Goal: Task Accomplishment & Management: Manage account settings

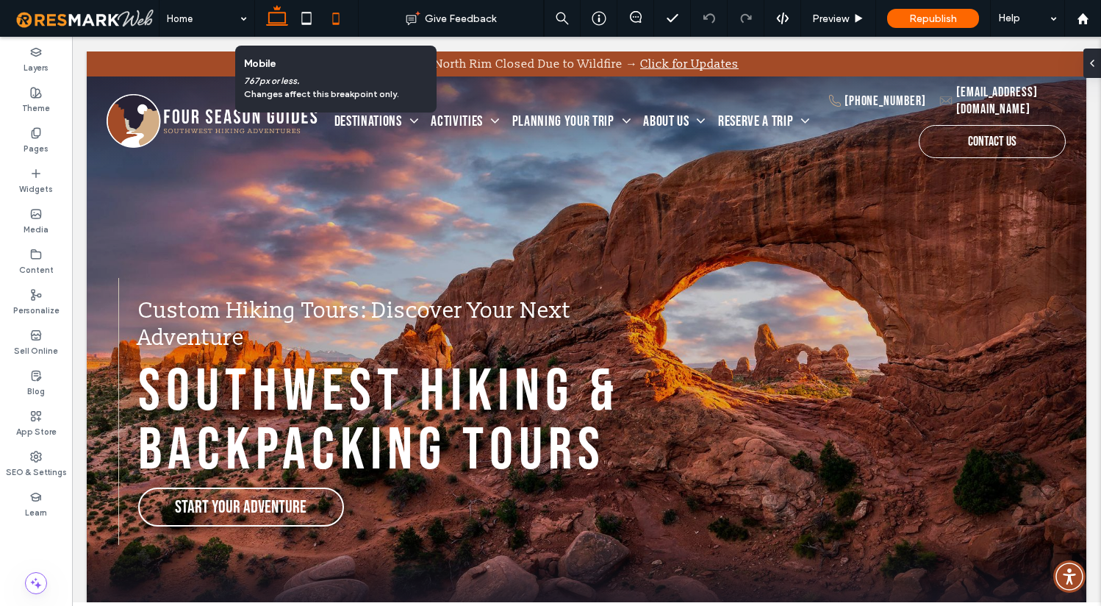
click at [334, 18] on icon at bounding box center [335, 18] width 29 height 29
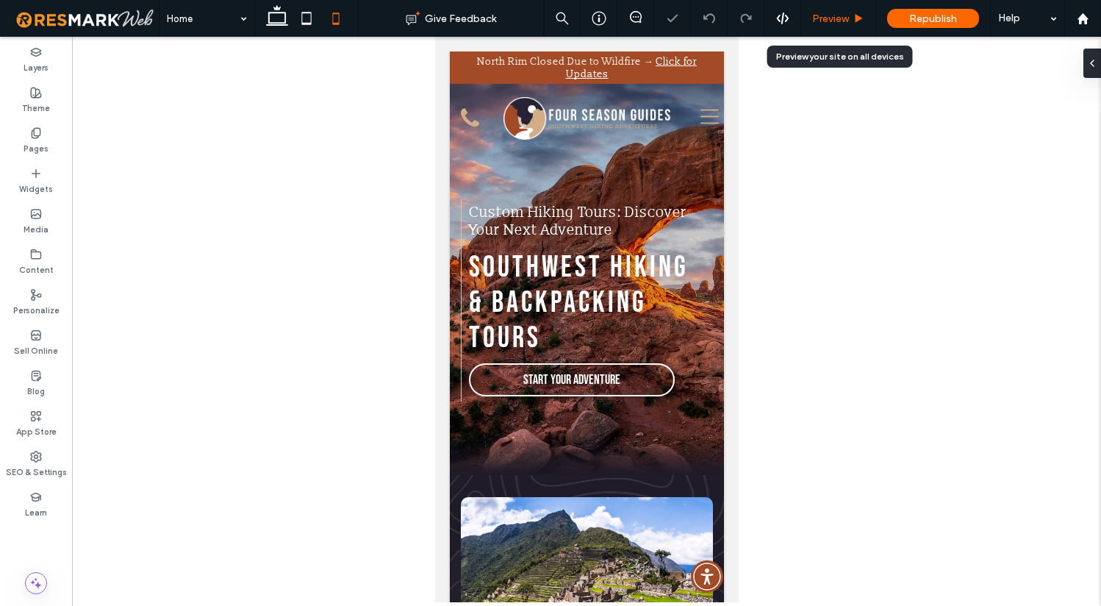
click at [827, 15] on span "Preview" at bounding box center [830, 18] width 37 height 12
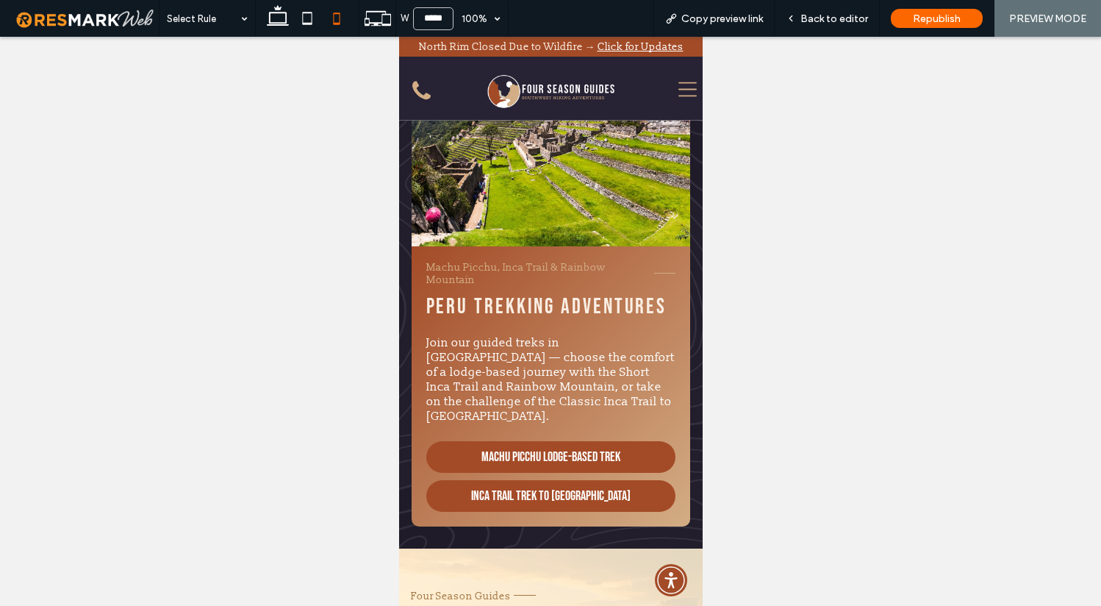
scroll to position [539, 0]
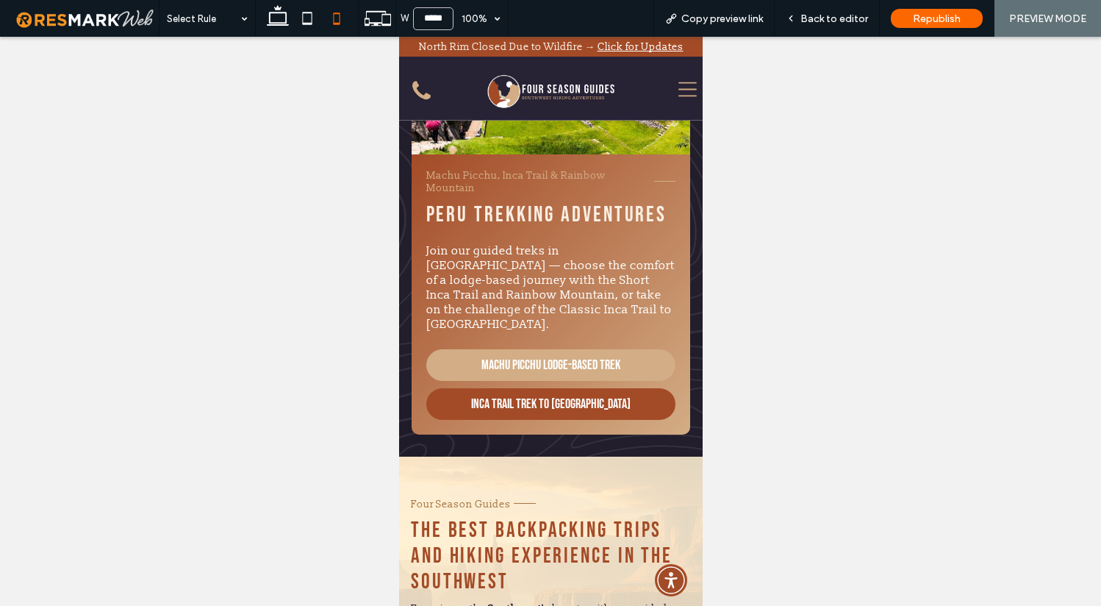
click at [559, 350] on span "Machu Picchu Lodge-Based Trek" at bounding box center [550, 365] width 139 height 30
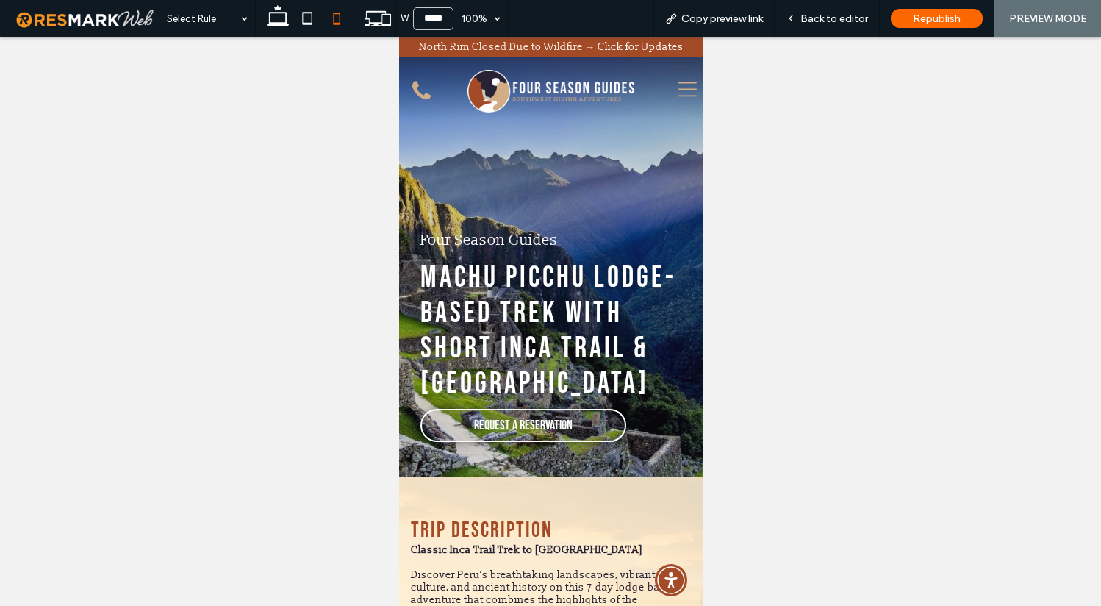
click at [678, 89] on icon at bounding box center [687, 89] width 18 height 15
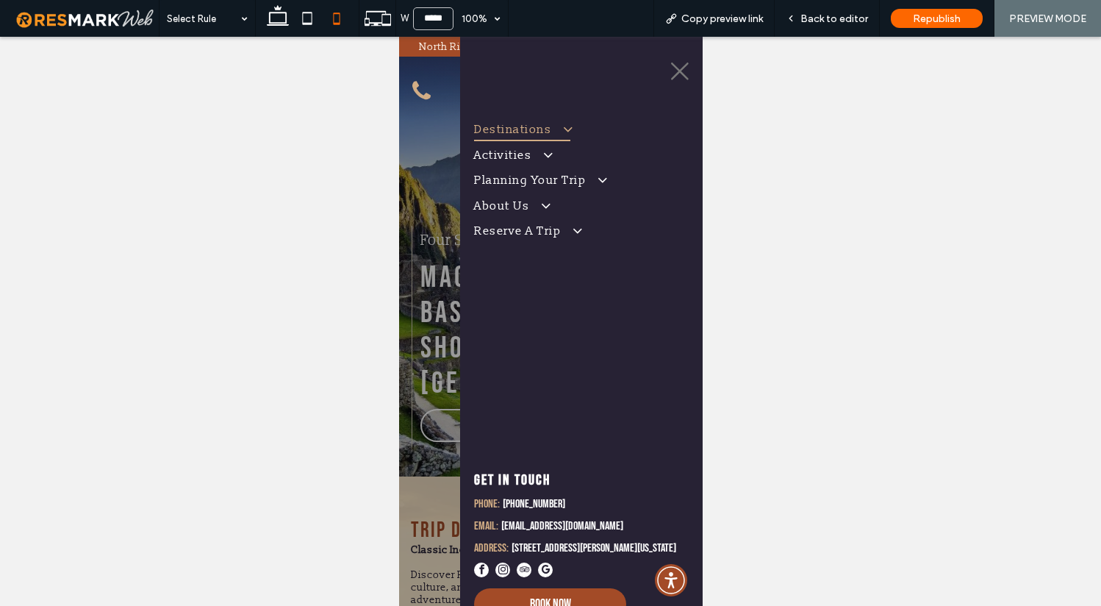
click at [564, 128] on span at bounding box center [559, 128] width 24 height 15
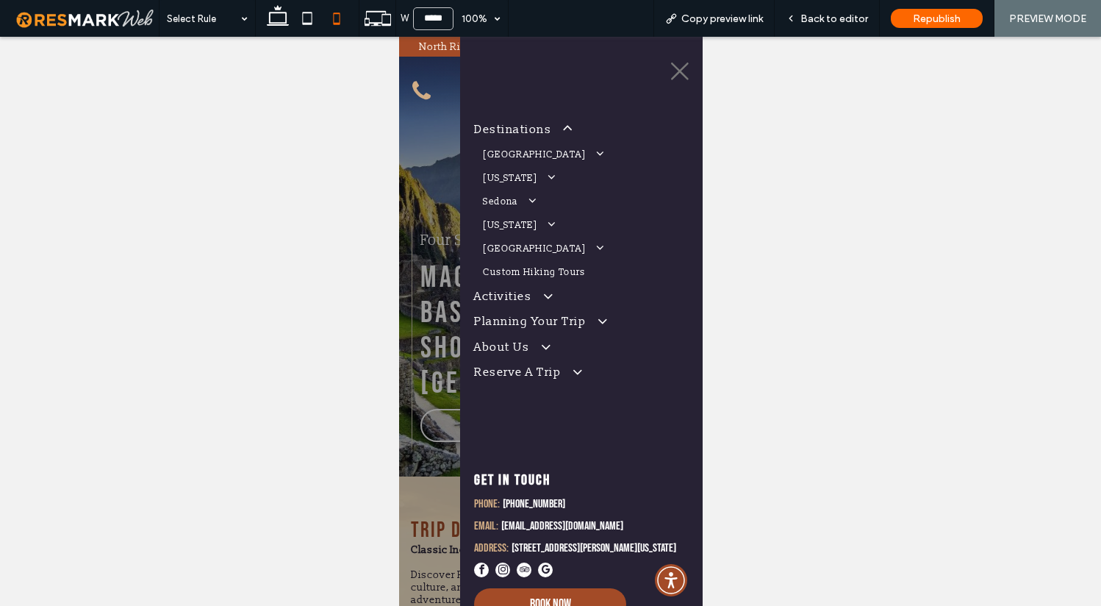
click at [348, 365] on div at bounding box center [550, 321] width 1101 height 569
click at [401, 355] on div at bounding box center [550, 321] width 304 height 569
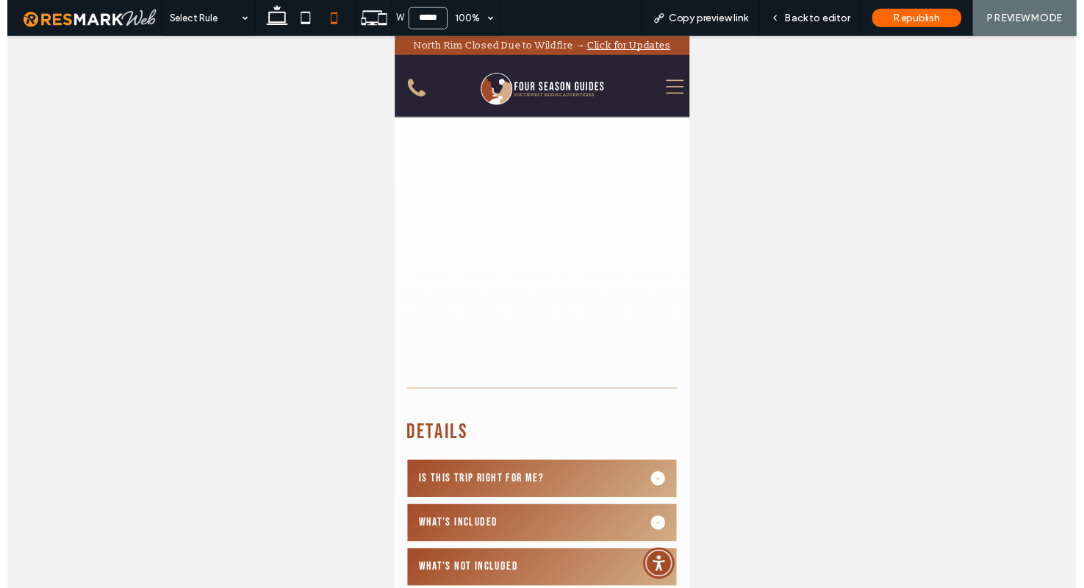
scroll to position [4068, 0]
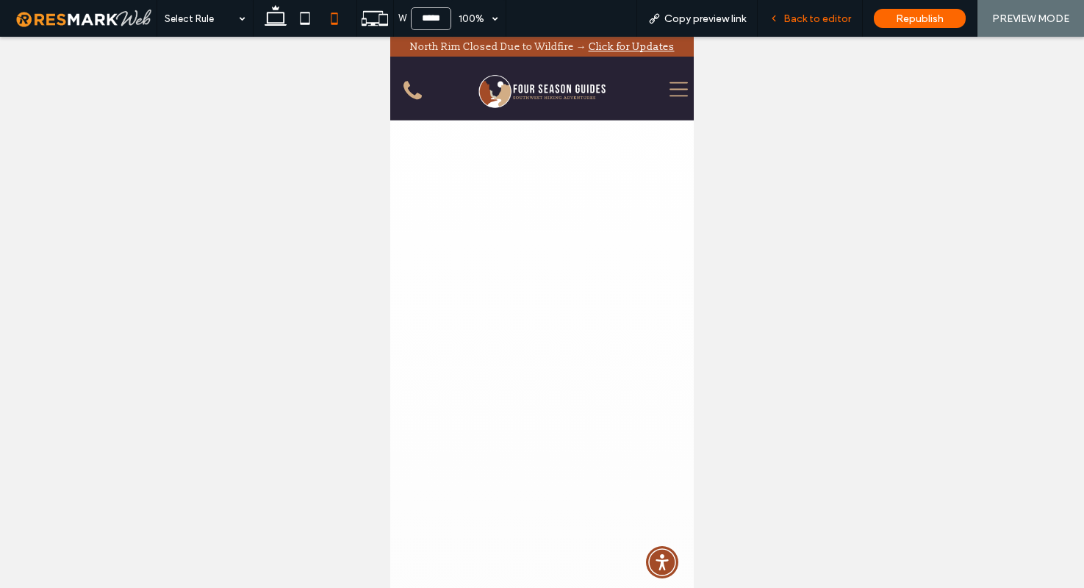
click at [811, 18] on span "Back to editor" at bounding box center [817, 18] width 68 height 12
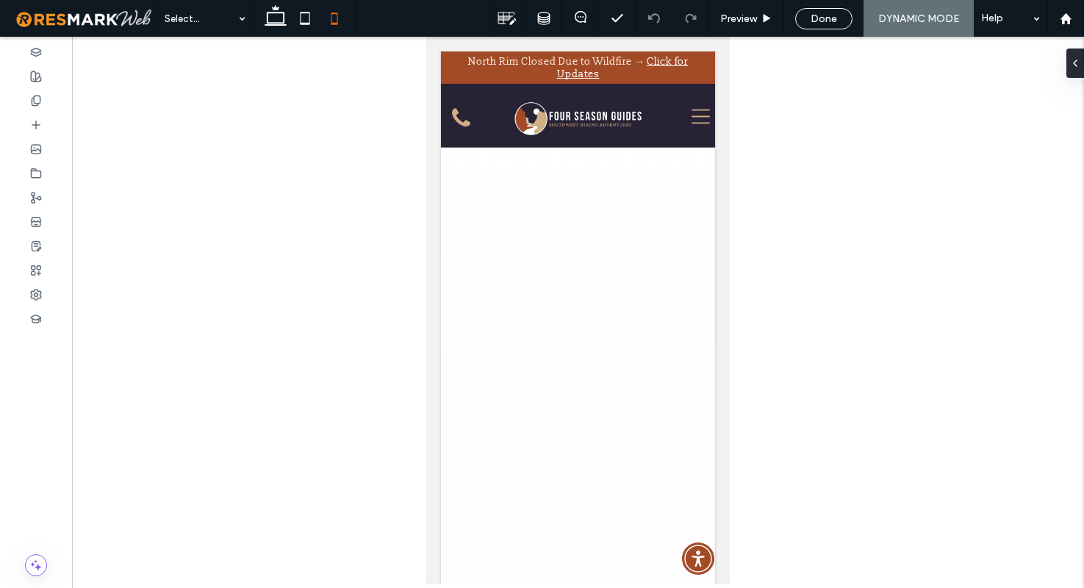
scroll to position [4171, 0]
click at [837, 18] on div "Done" at bounding box center [824, 18] width 56 height 12
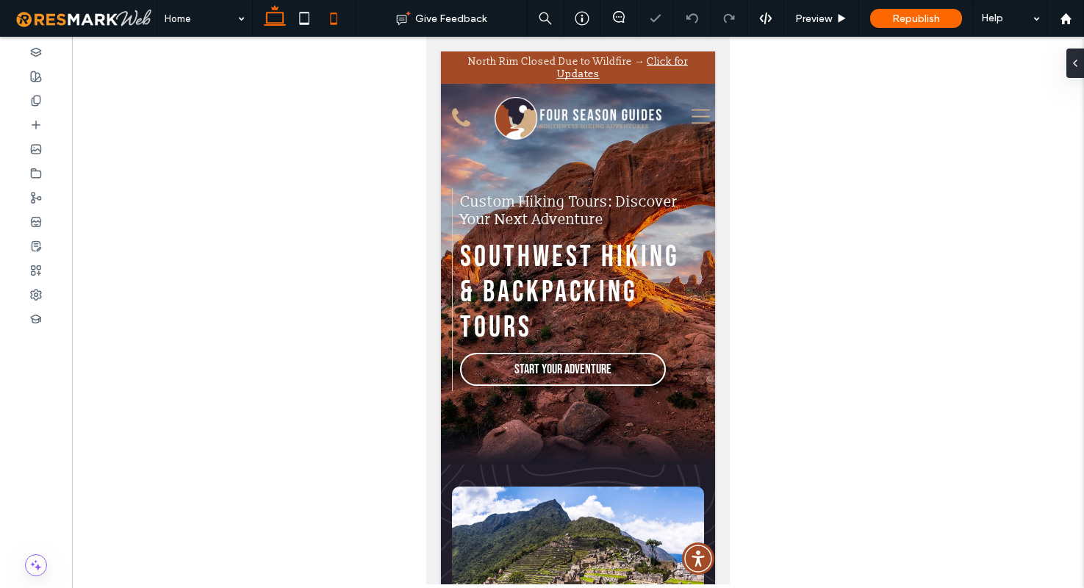
click at [274, 24] on use at bounding box center [275, 15] width 22 height 21
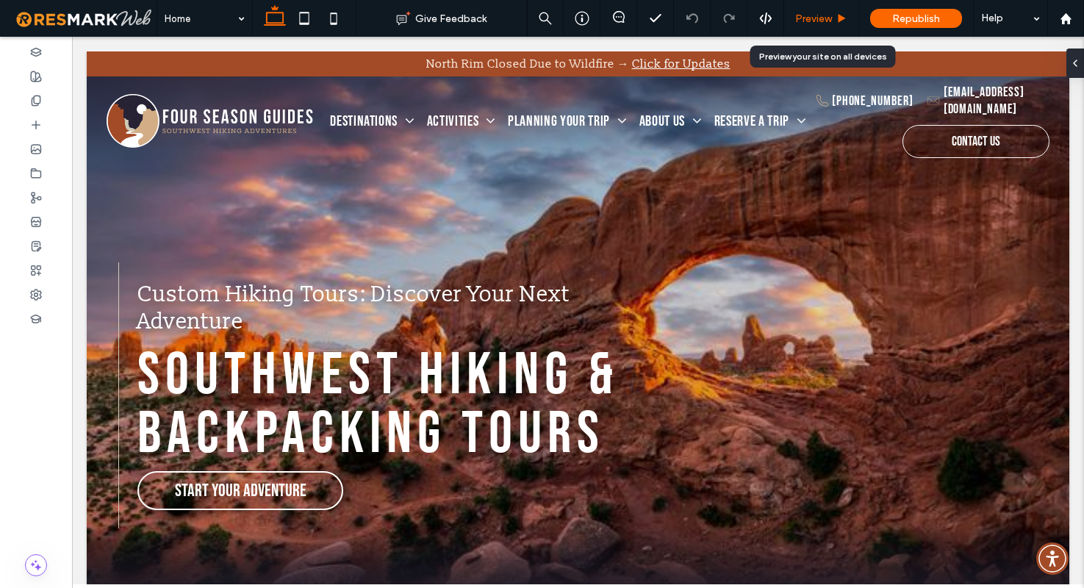
click at [819, 16] on span "Preview" at bounding box center [813, 18] width 37 height 12
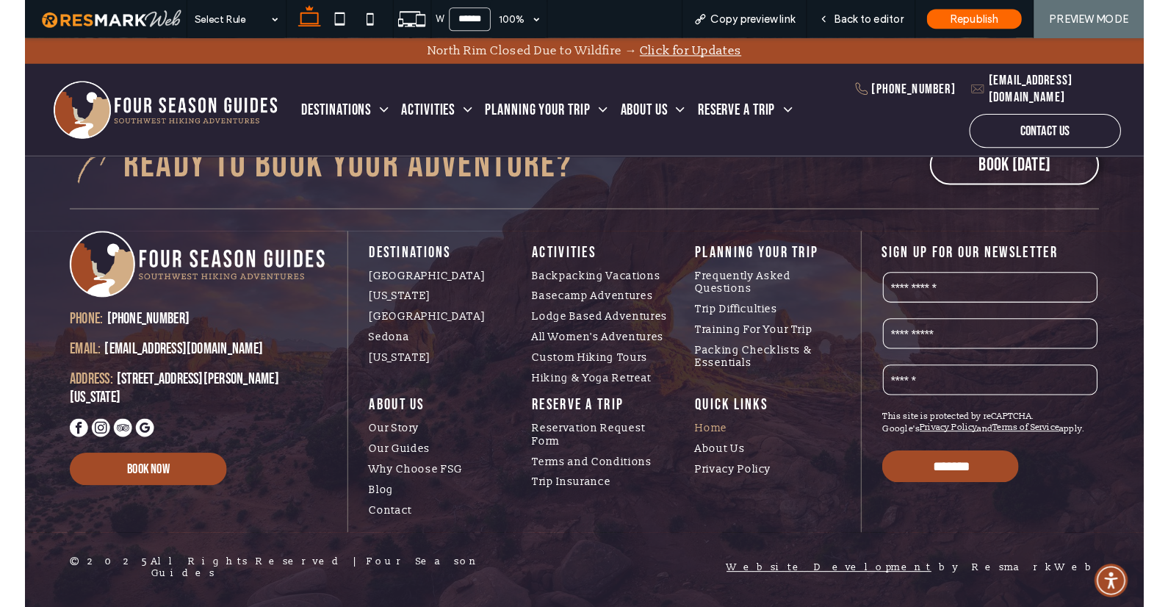
scroll to position [6839, 0]
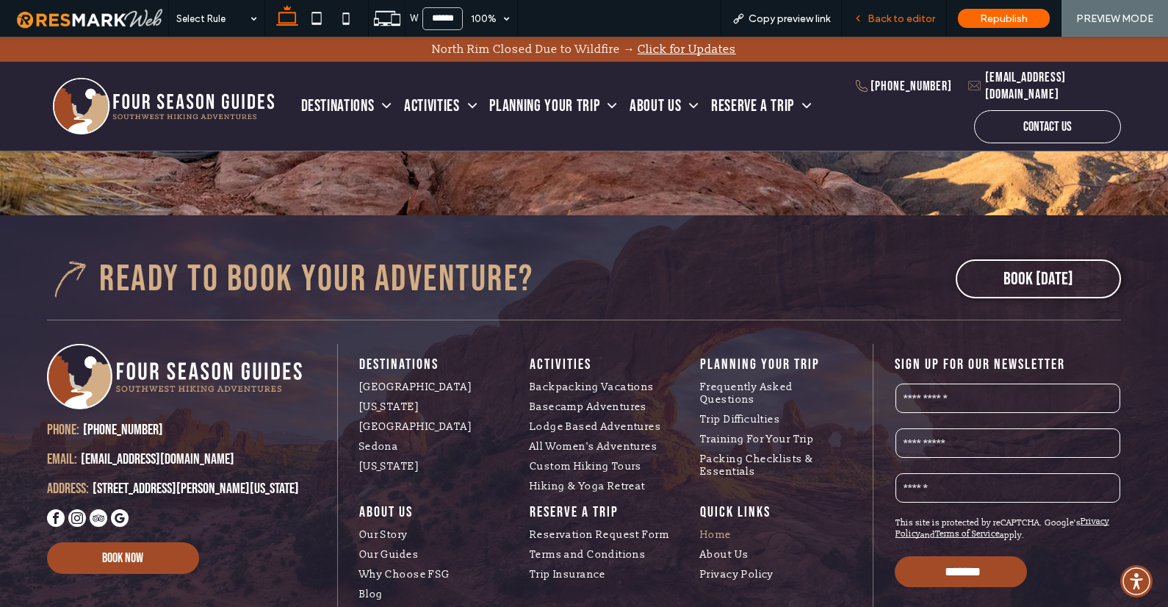
click at [922, 25] on div "Back to editor" at bounding box center [894, 18] width 105 height 37
click at [888, 15] on span "Back to editor" at bounding box center [902, 18] width 68 height 12
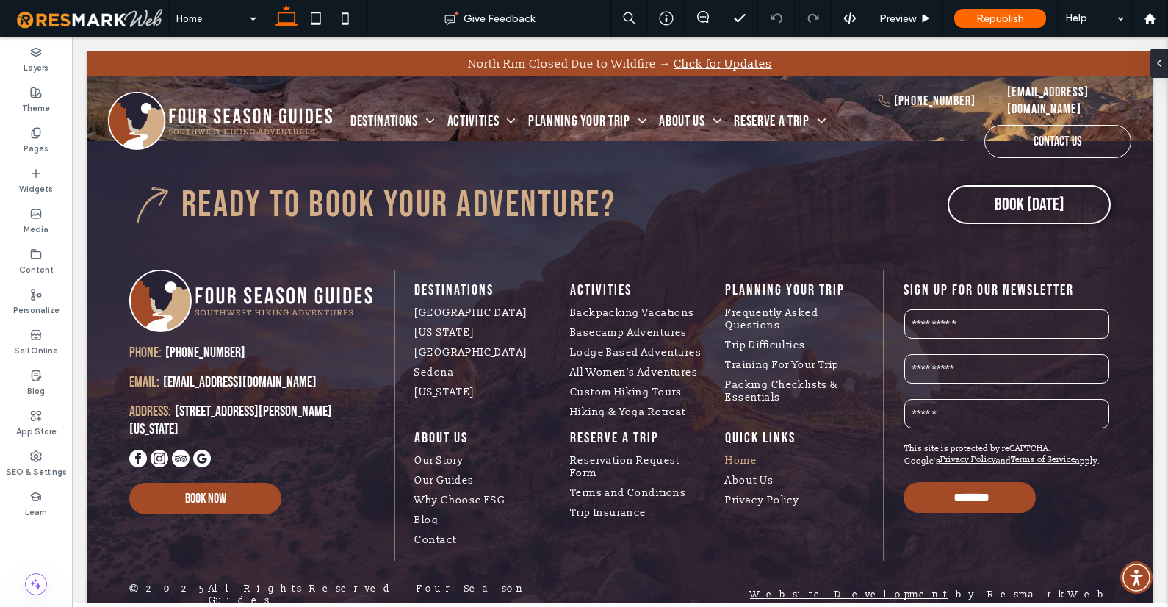
scroll to position [6777, 0]
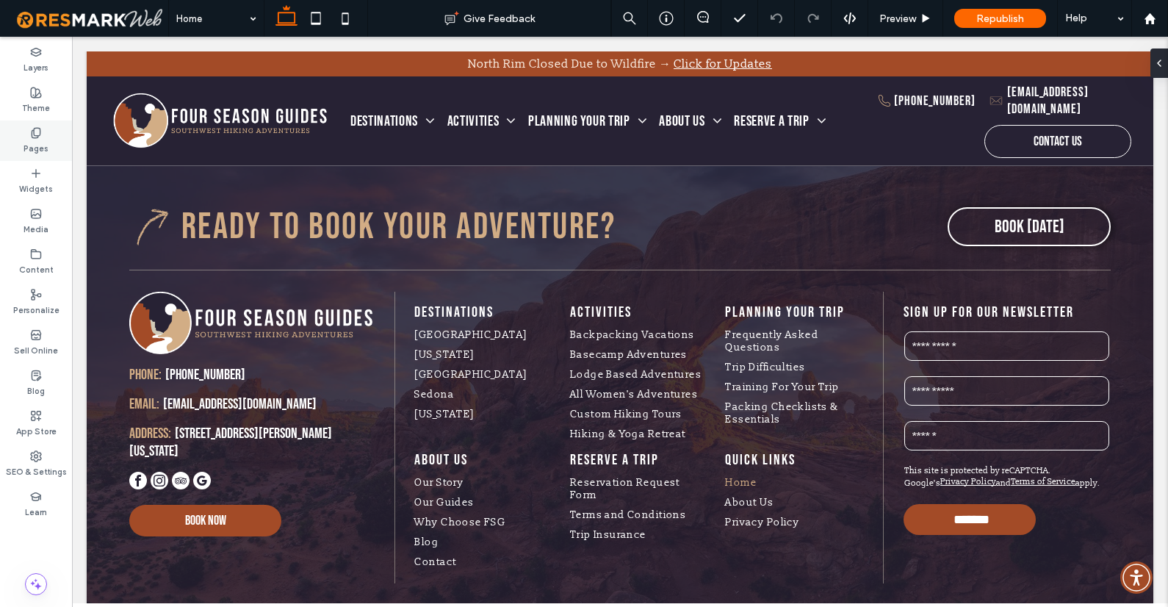
click at [39, 127] on icon at bounding box center [36, 133] width 12 height 12
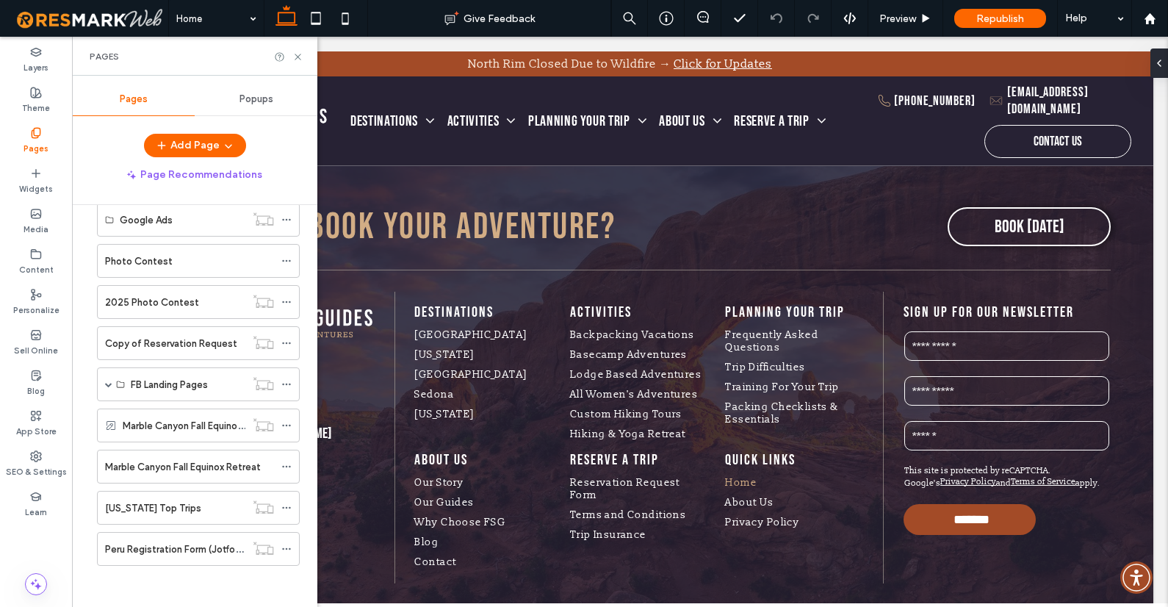
scroll to position [647, 0]
click at [123, 547] on label "Peru Registration Form (Jotform)" at bounding box center [177, 547] width 145 height 26
click at [297, 54] on icon at bounding box center [297, 56] width 11 height 11
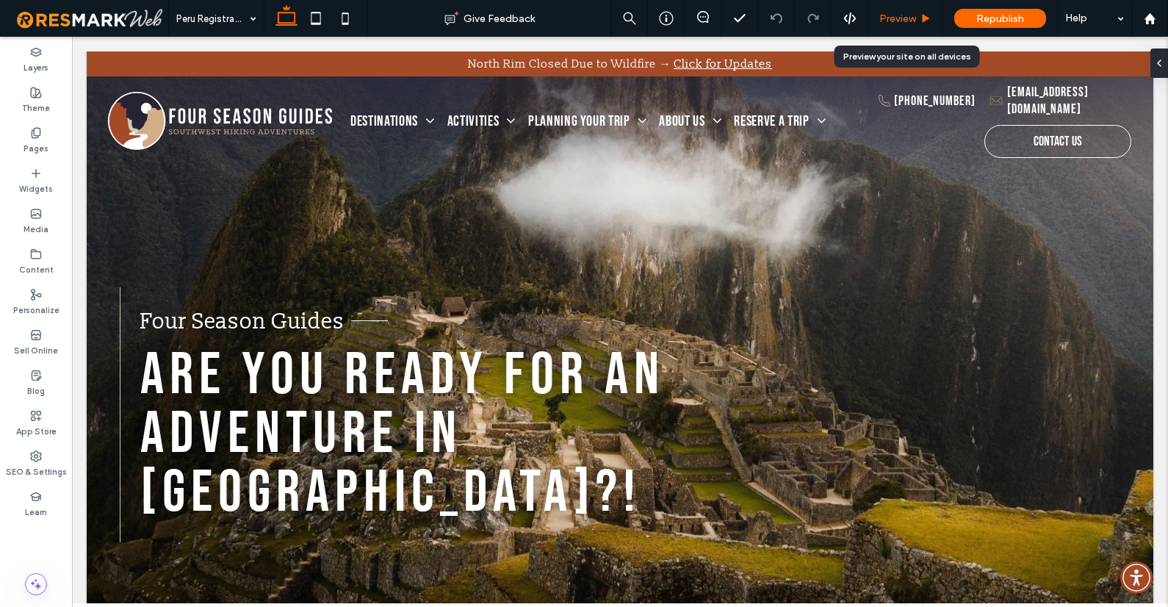
click at [911, 19] on span "Preview" at bounding box center [898, 18] width 37 height 12
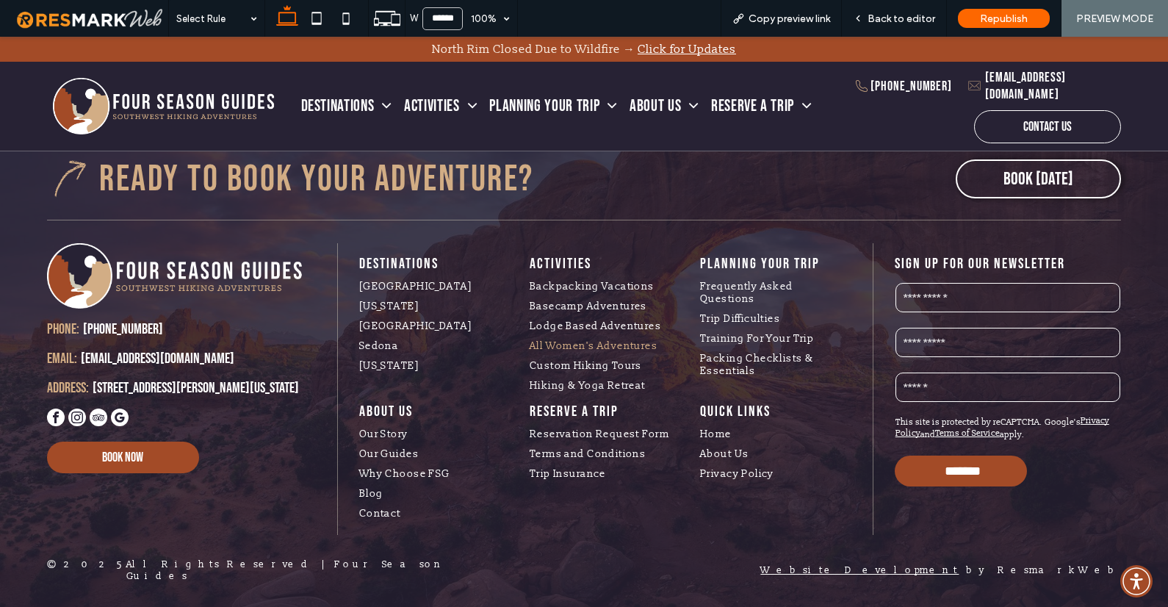
scroll to position [5085, 0]
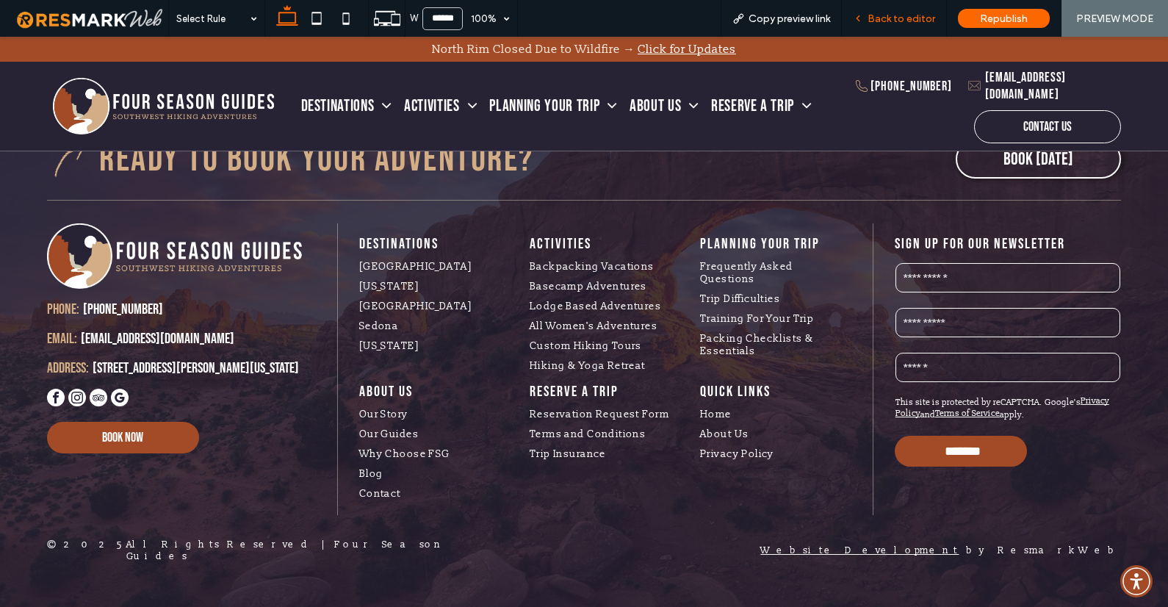
click at [900, 23] on span "Back to editor" at bounding box center [902, 18] width 68 height 12
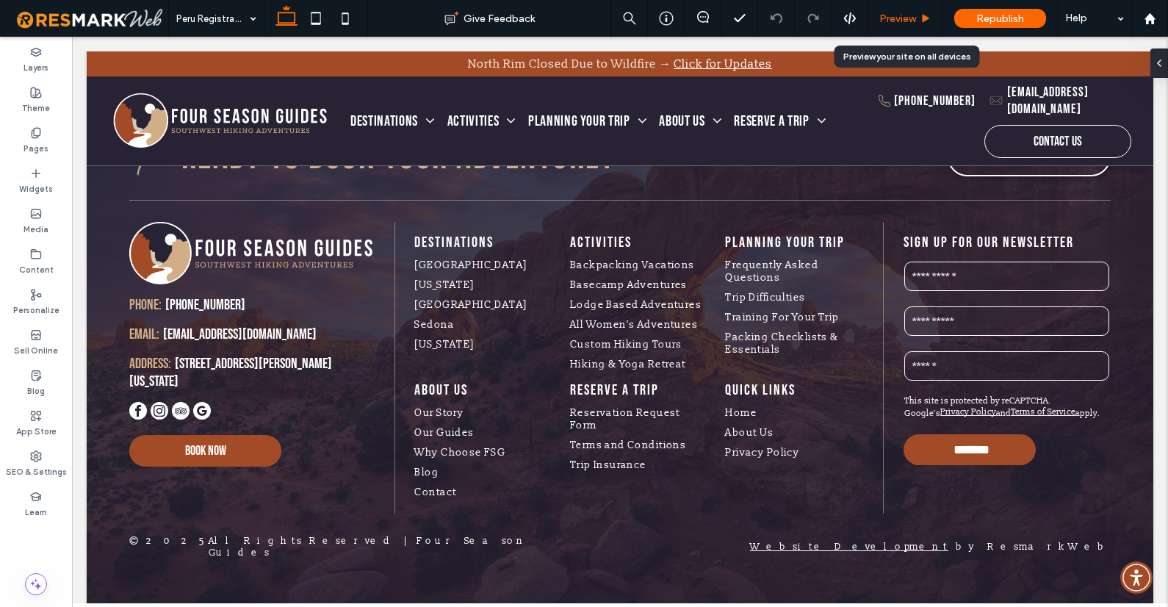
scroll to position [5050, 0]
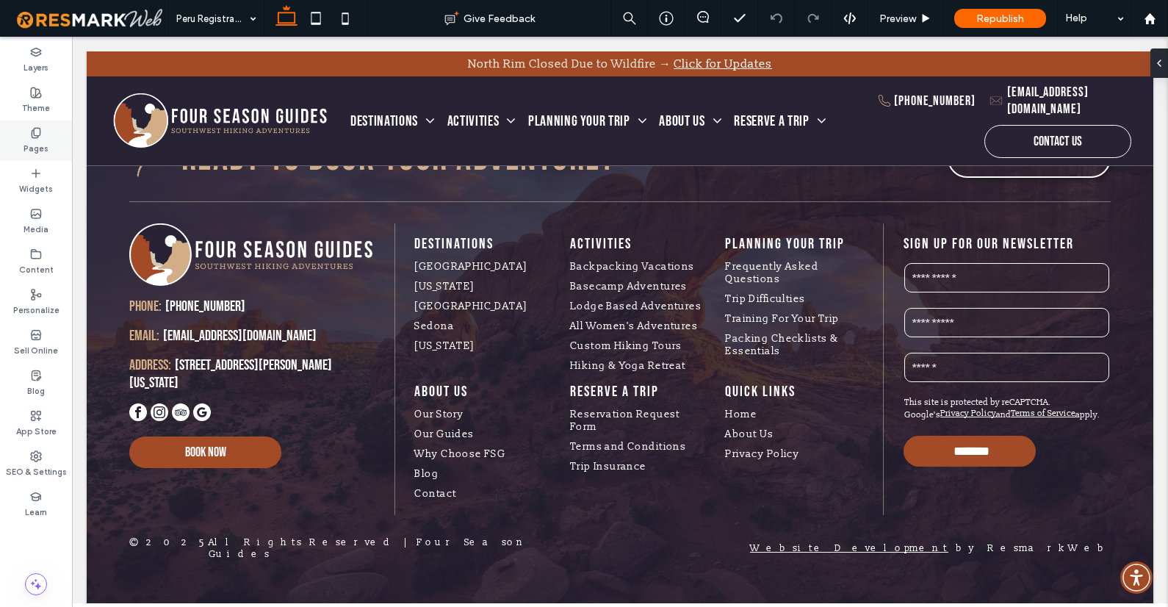
click at [34, 140] on label "Pages" at bounding box center [36, 147] width 25 height 16
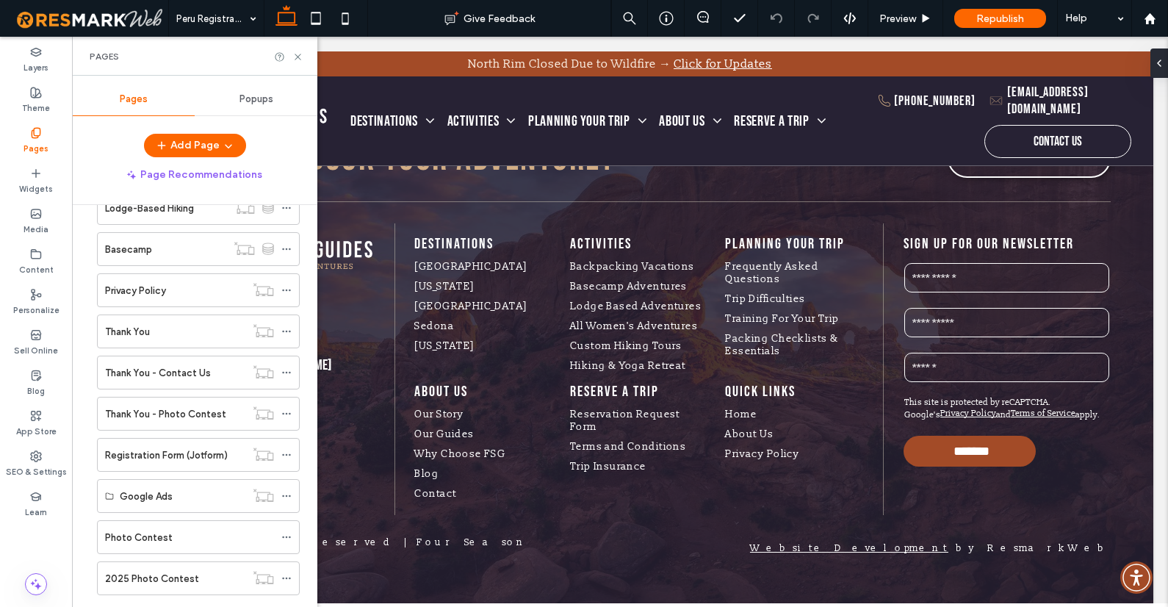
scroll to position [647, 0]
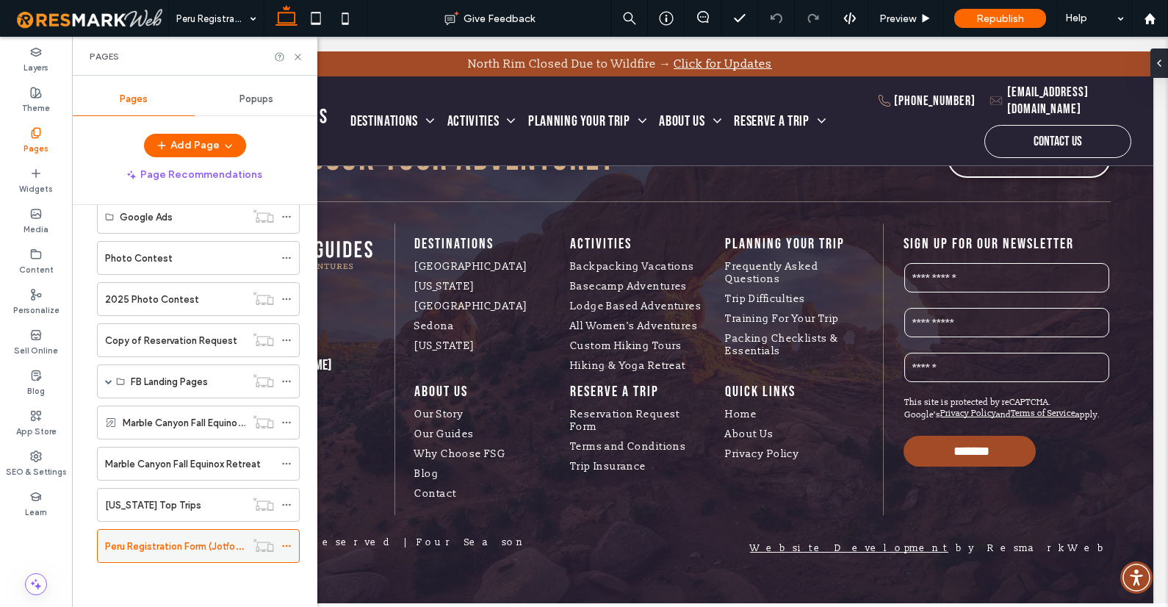
click at [288, 545] on icon at bounding box center [286, 546] width 10 height 10
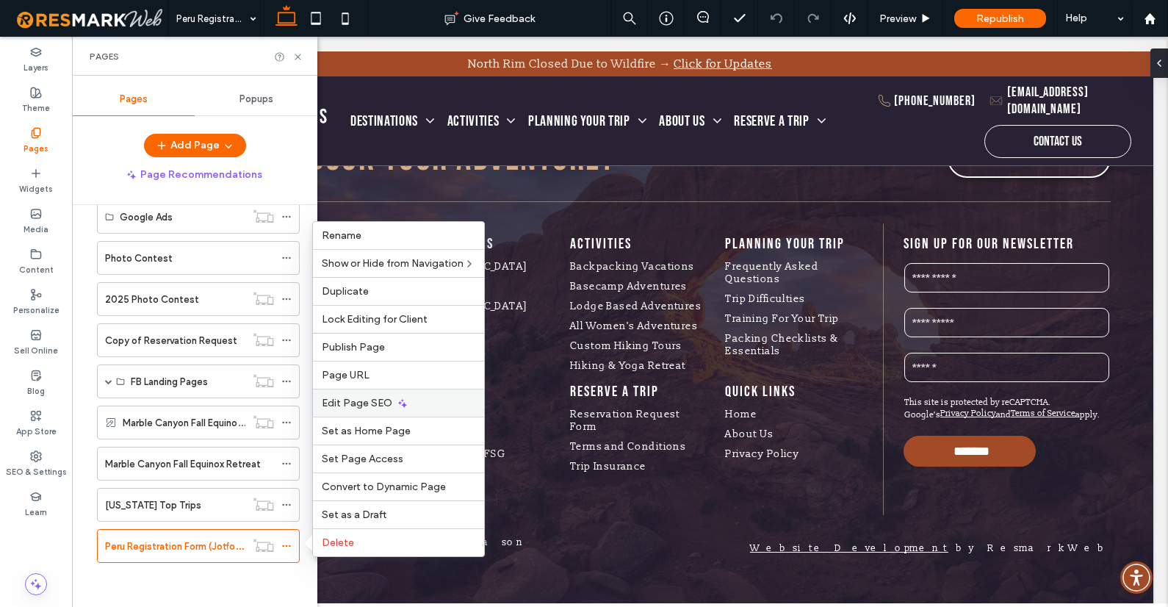
click at [362, 406] on span "Edit Page SEO" at bounding box center [357, 403] width 71 height 12
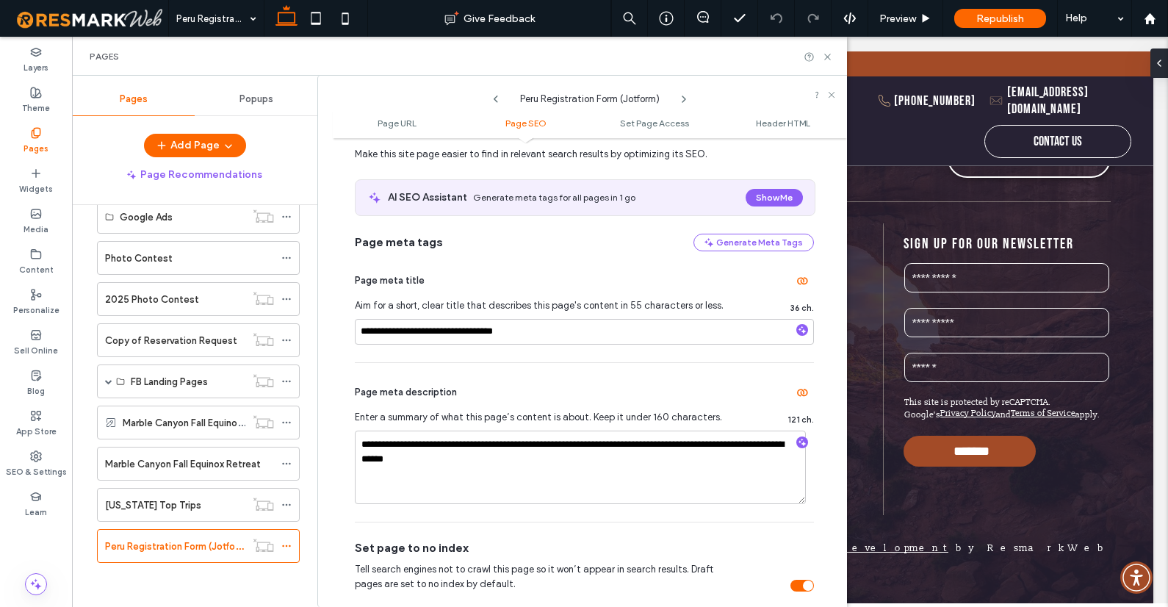
scroll to position [251, 0]
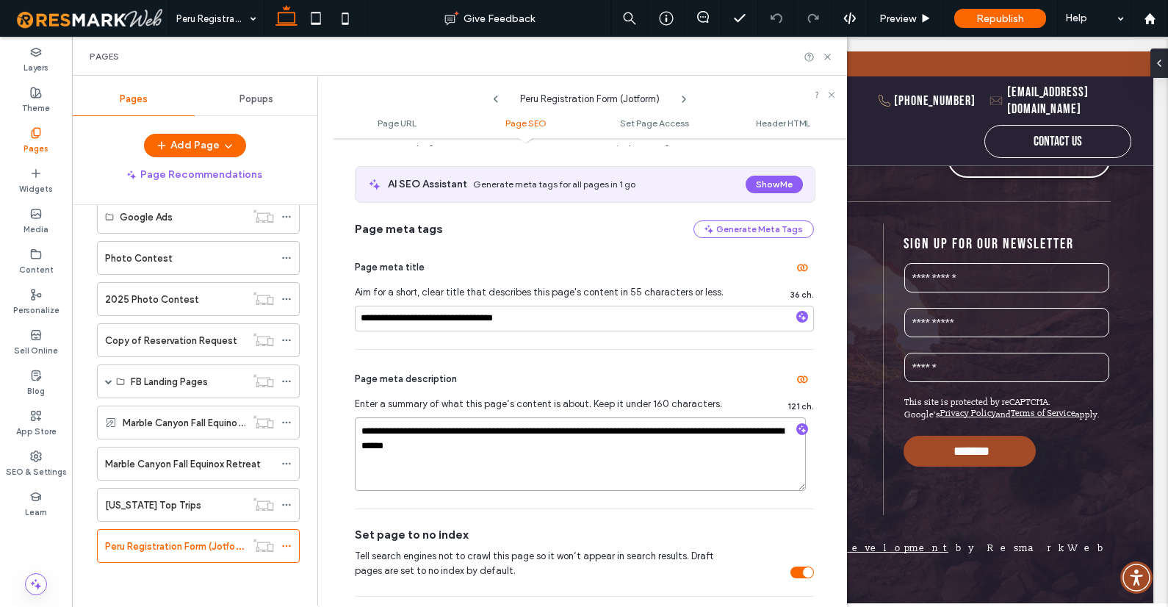
drag, startPoint x: 423, startPoint y: 448, endPoint x: 519, endPoint y: 448, distance: 96.3
click at [518, 448] on textarea "**********" at bounding box center [580, 453] width 451 height 73
click at [668, 441] on textarea "**********" at bounding box center [580, 453] width 451 height 73
drag, startPoint x: 361, startPoint y: 448, endPoint x: 513, endPoint y: 453, distance: 152.2
click at [513, 453] on textarea "**********" at bounding box center [580, 453] width 451 height 73
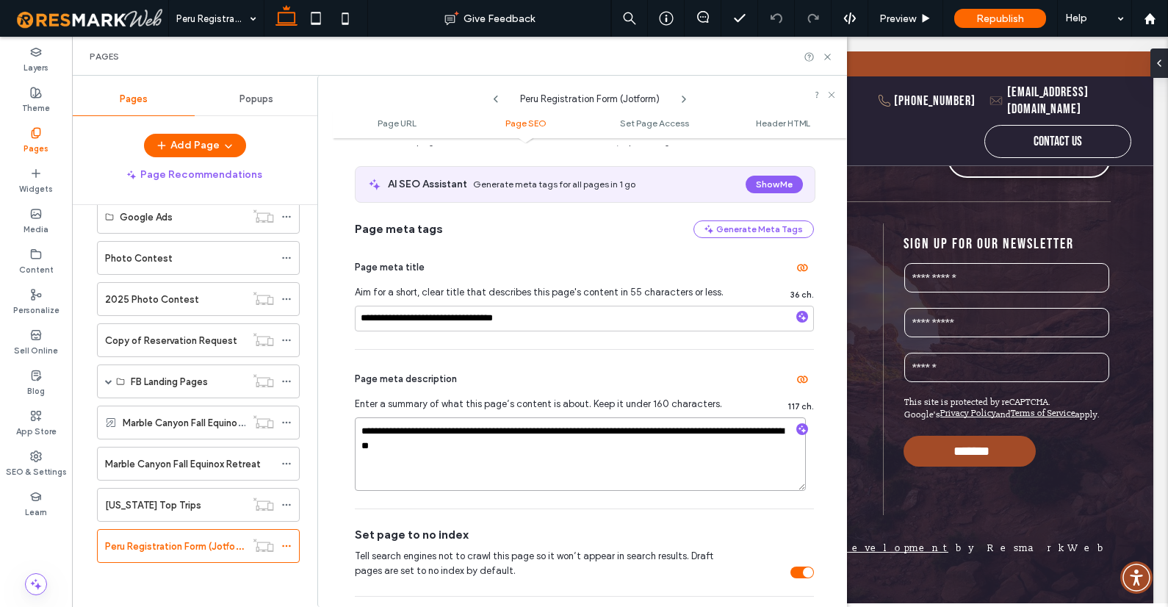
type textarea "**********"
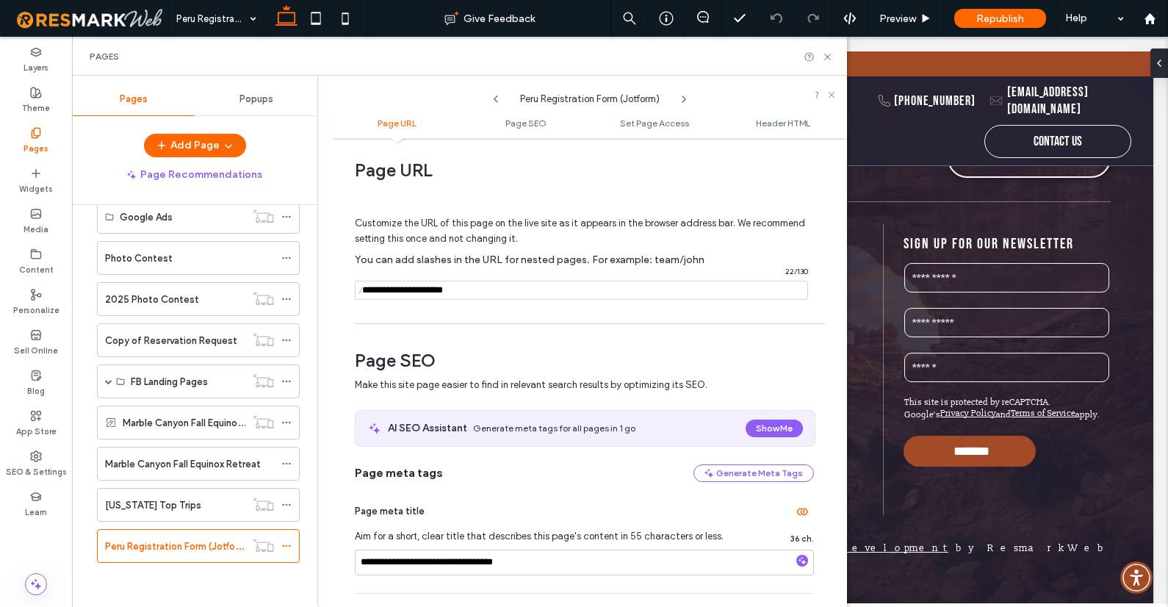
scroll to position [0, 0]
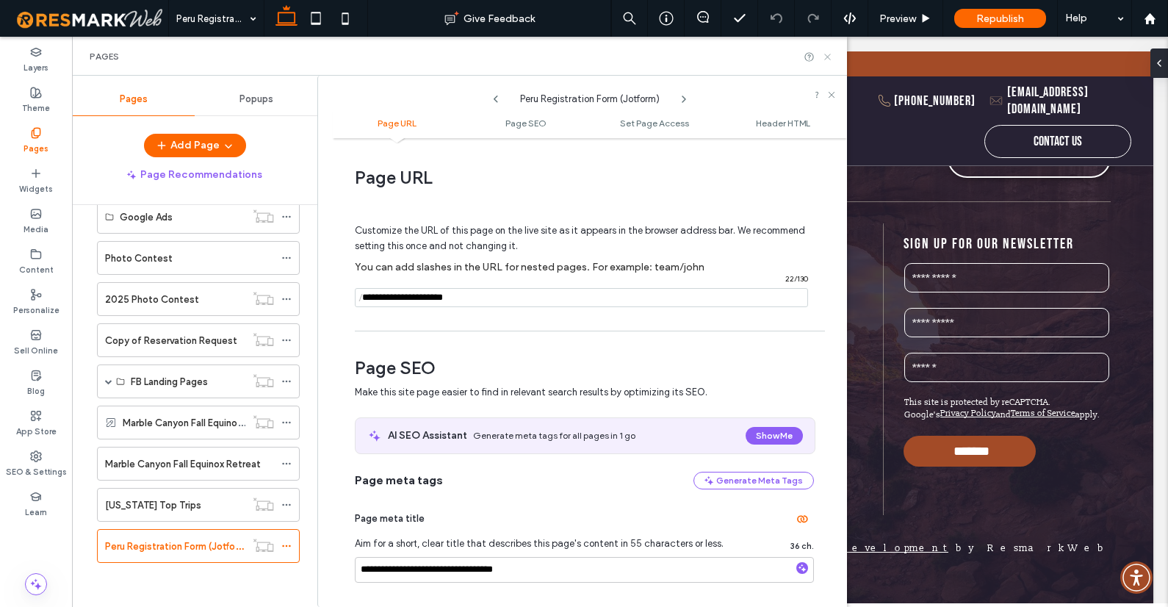
click at [828, 54] on icon at bounding box center [827, 56] width 11 height 11
